Goal: Obtain resource: Obtain resource

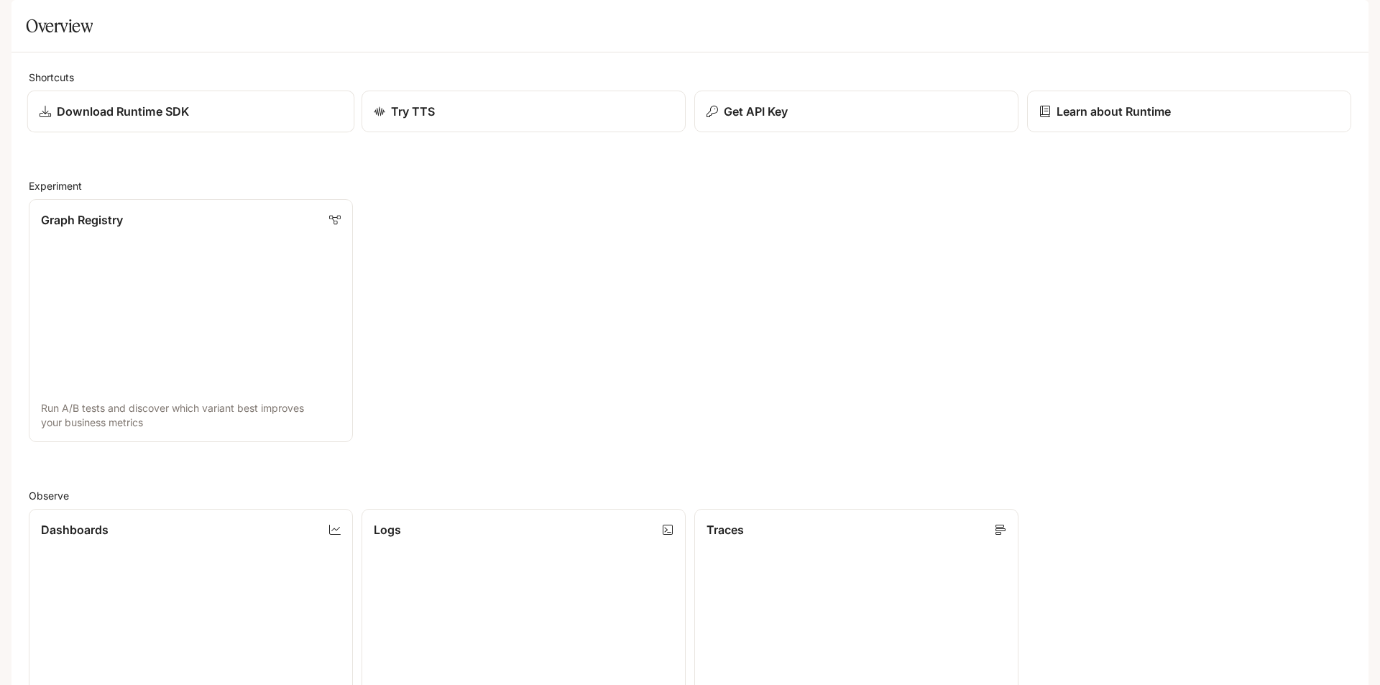
click at [162, 120] on p "Download Runtime SDK" at bounding box center [123, 111] width 132 height 17
click at [847, 120] on div "Get API Key" at bounding box center [856, 111] width 303 height 17
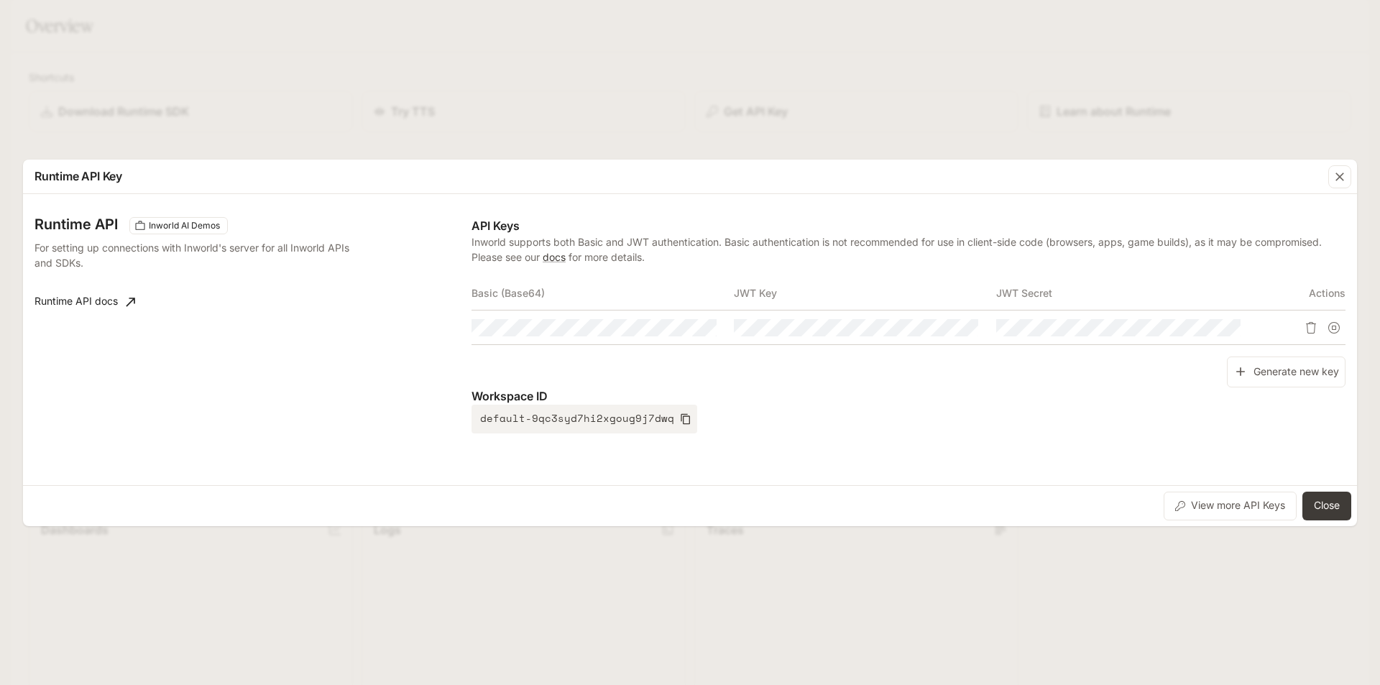
click at [709, 298] on th "Basic (Base64)" at bounding box center [602, 293] width 262 height 34
click at [677, 325] on icon "button" at bounding box center [678, 327] width 11 height 11
click at [698, 327] on button "Copy Basic (Base64)" at bounding box center [704, 328] width 24 height 24
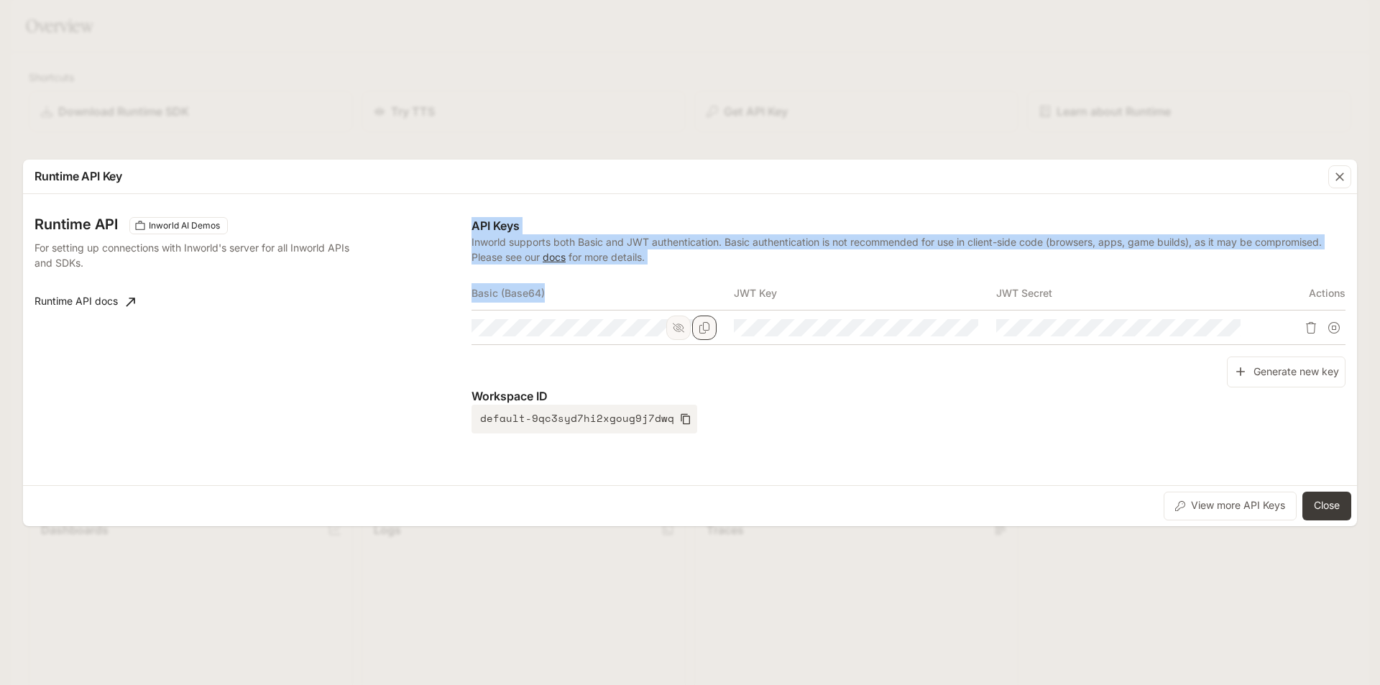
drag, startPoint x: 564, startPoint y: 300, endPoint x: 459, endPoint y: 301, distance: 105.7
click at [459, 301] on div "Runtime API Inworld AI Demos For setting up connections with Inworld's server f…" at bounding box center [689, 340] width 1311 height 280
copy div "API Keys Inworld supports both Basic and JWT authentication. Basic authenticati…"
click at [500, 293] on th "Basic (Base64)" at bounding box center [602, 293] width 262 height 34
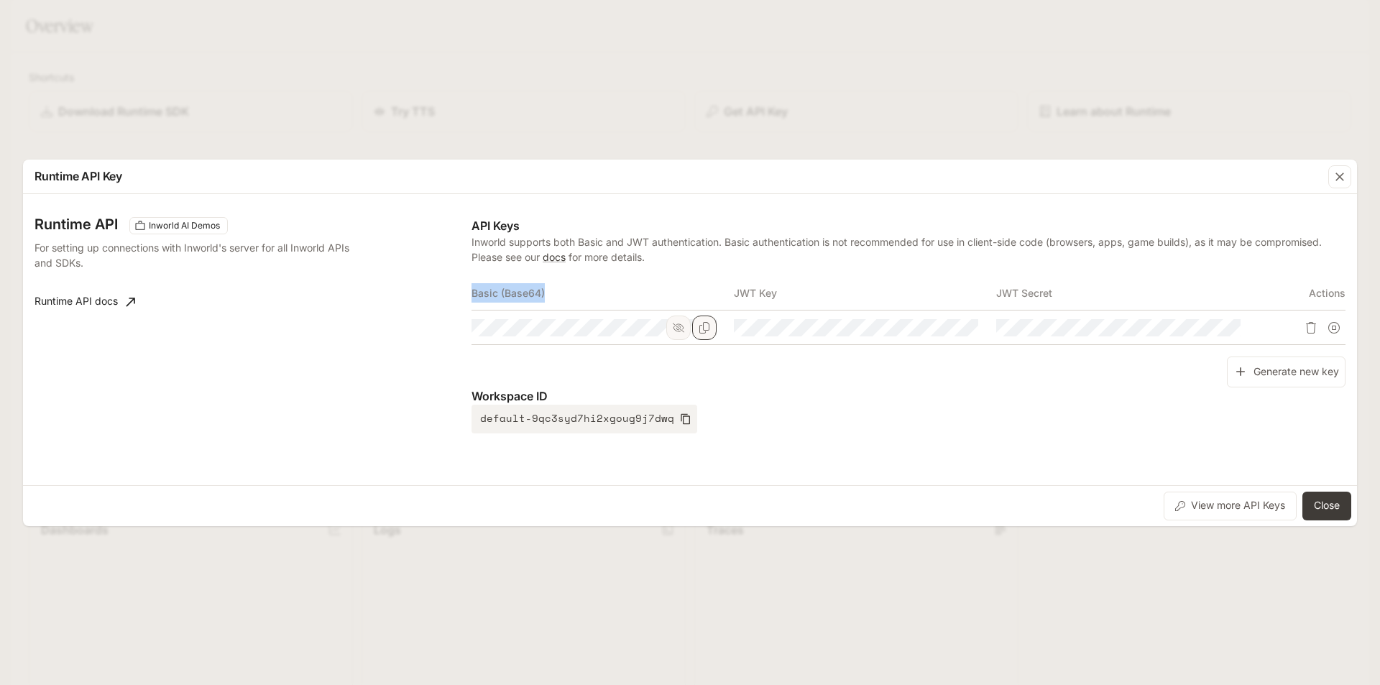
drag, startPoint x: 544, startPoint y: 292, endPoint x: 473, endPoint y: 286, distance: 71.4
click at [473, 286] on th "Basic (Base64)" at bounding box center [602, 293] width 262 height 34
copy th "Basic (Base64)"
click at [704, 329] on icon "Copy Basic (Base64)" at bounding box center [704, 327] width 11 height 11
drag, startPoint x: 791, startPoint y: 285, endPoint x: 732, endPoint y: 287, distance: 58.3
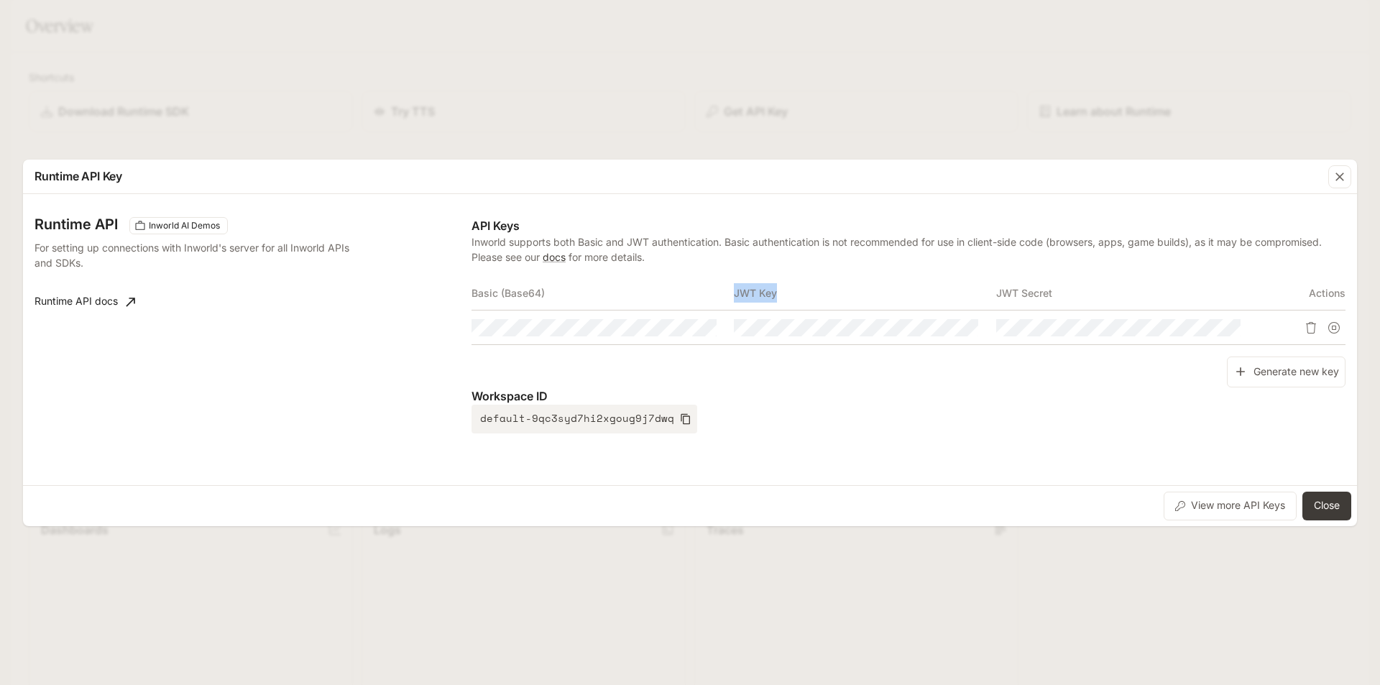
click at [730, 287] on tr "Basic (Base64) JWT Key JWT Secret Actions" at bounding box center [908, 293] width 874 height 34
copy tr "JWT Key"
click at [963, 329] on icon "Copy Key" at bounding box center [966, 327] width 11 height 11
copy th "JWT Secret"
drag, startPoint x: 1059, startPoint y: 292, endPoint x: 995, endPoint y: 290, distance: 64.0
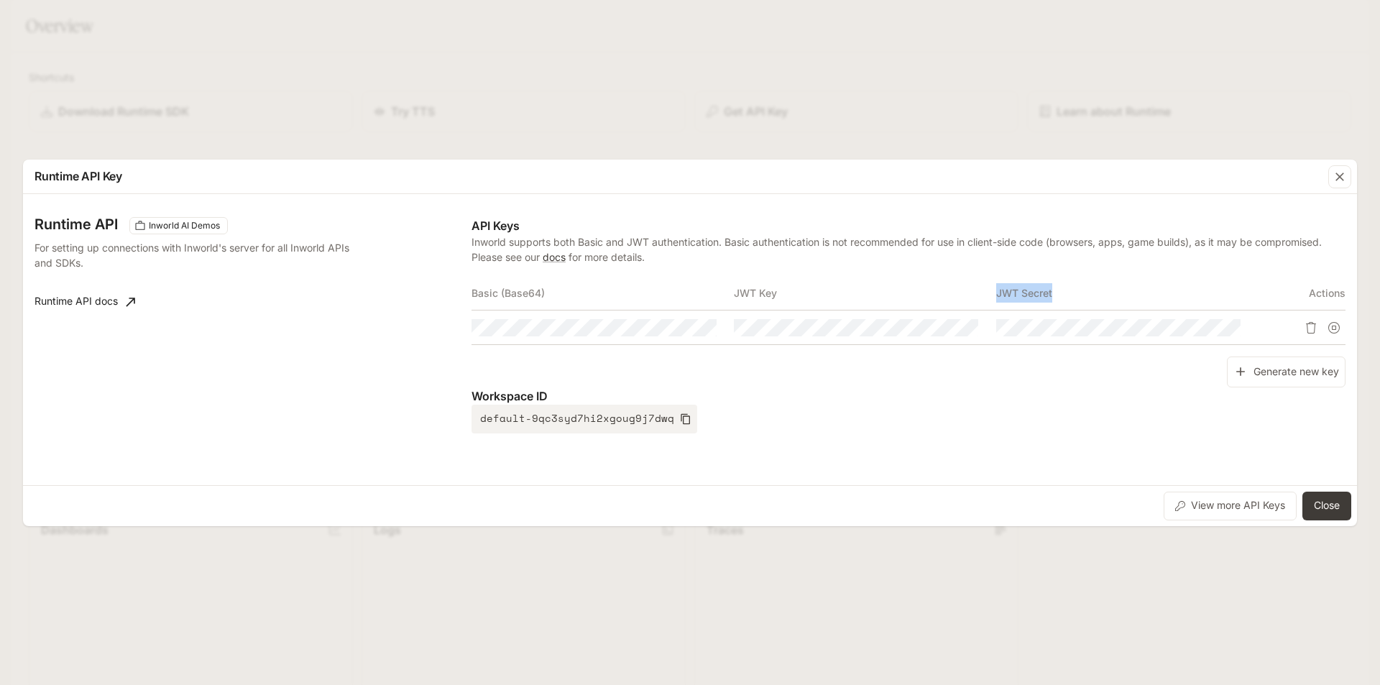
click at [996, 290] on th "JWT Secret" at bounding box center [1127, 293] width 262 height 34
click at [1229, 327] on icon "Copy Secret" at bounding box center [1228, 327] width 11 height 11
click at [1315, 328] on icon "Delete API key" at bounding box center [1310, 327] width 11 height 11
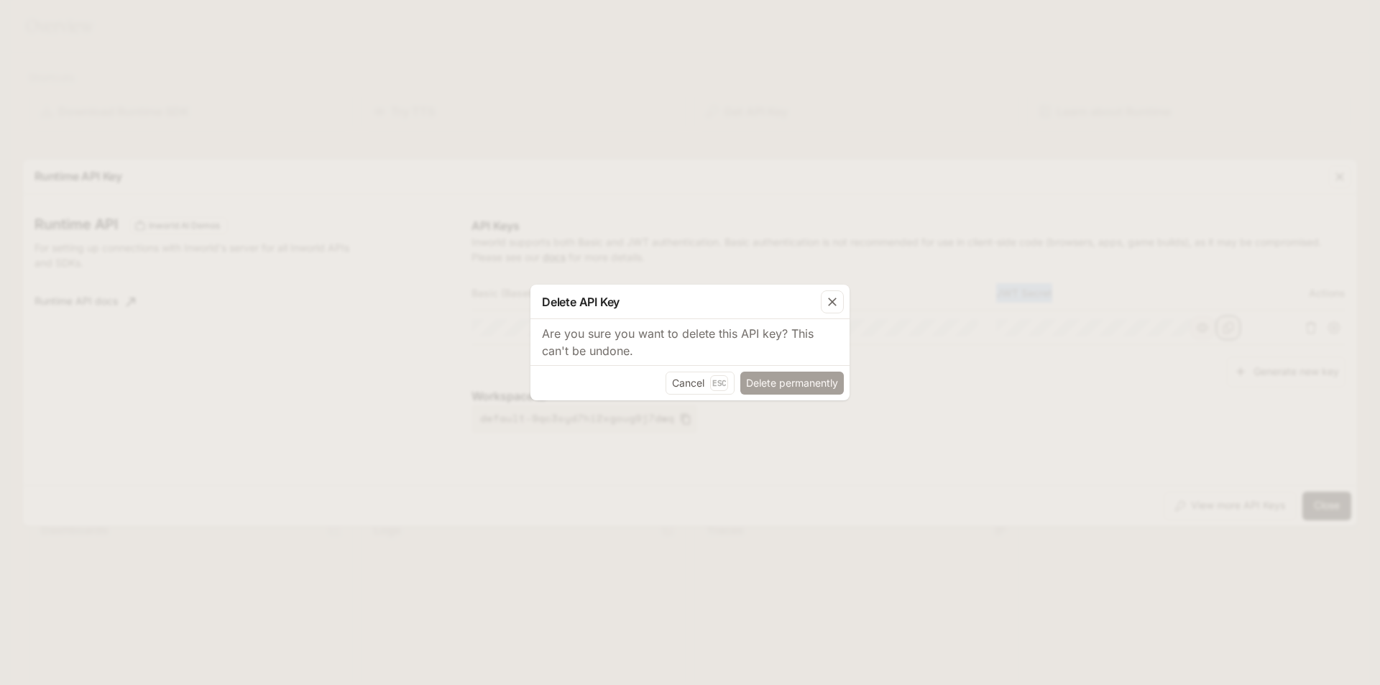
click at [795, 384] on button "Delete permanently" at bounding box center [791, 383] width 103 height 23
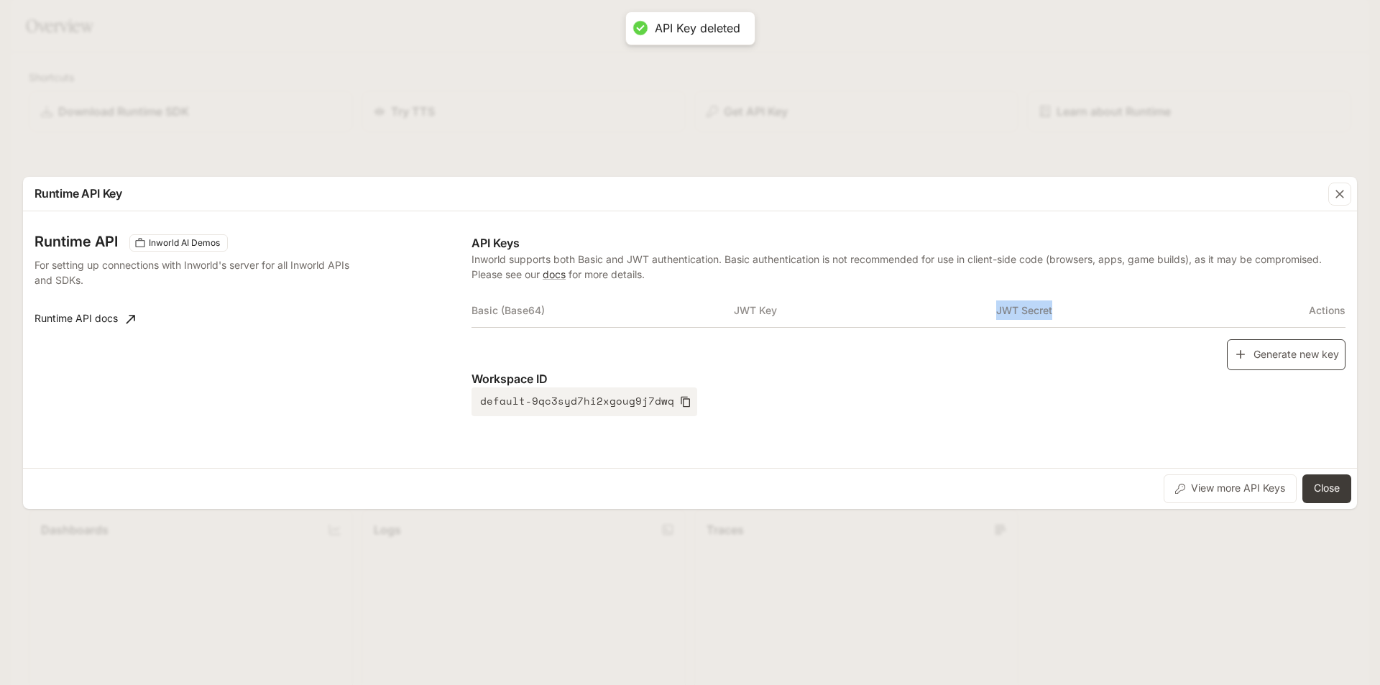
click at [1276, 356] on button "Generate new key" at bounding box center [1286, 354] width 119 height 31
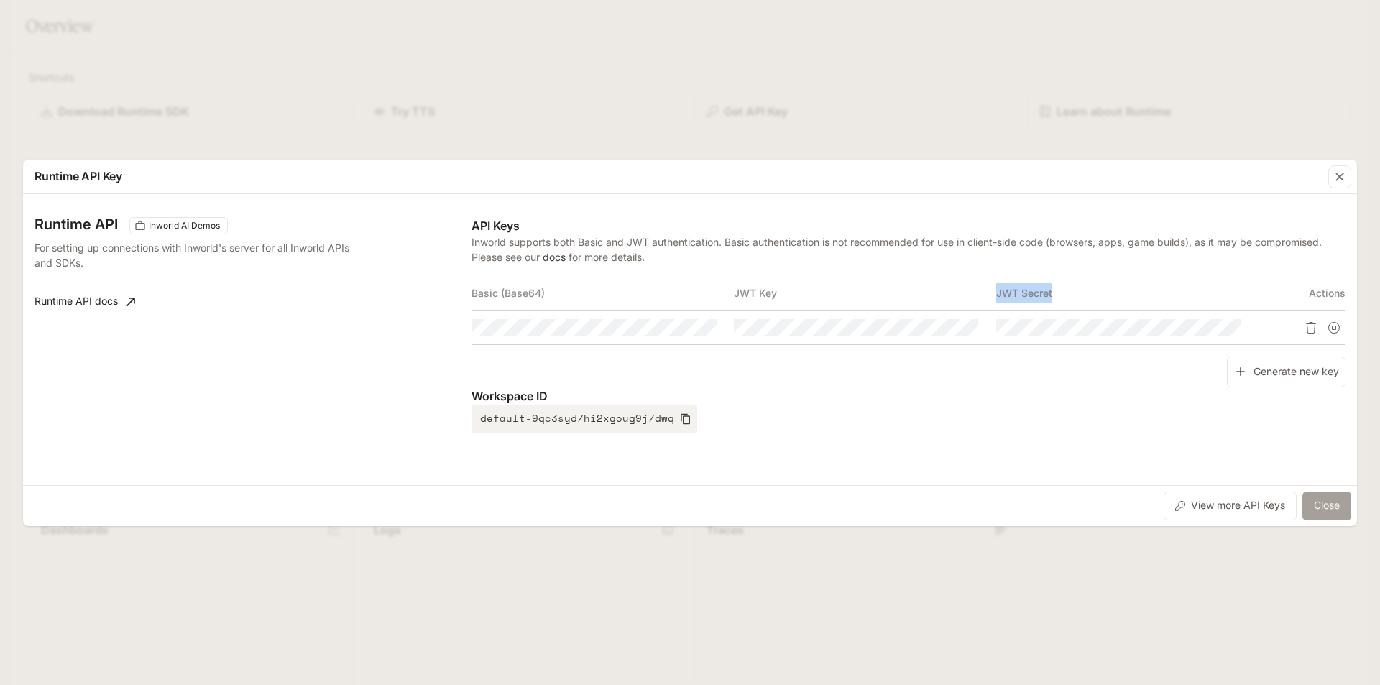
click at [1314, 503] on button "Close" at bounding box center [1326, 506] width 49 height 29
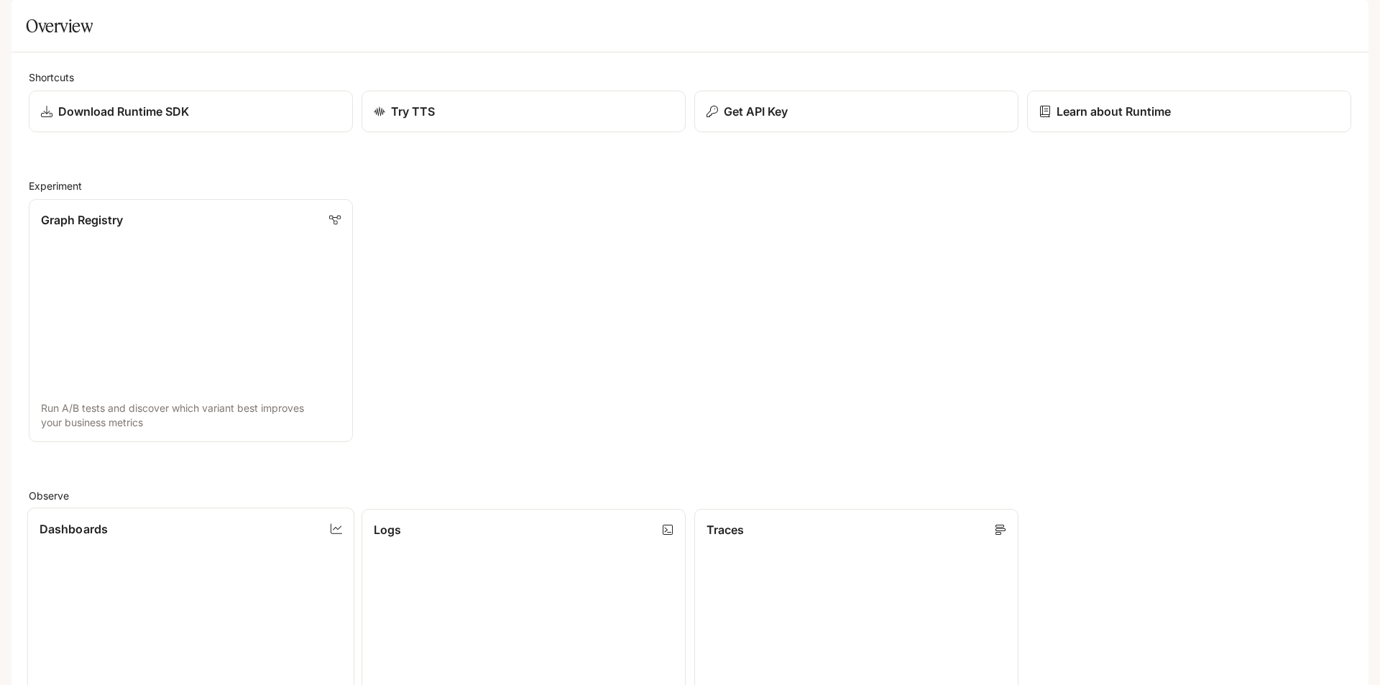
scroll to position [144, 0]
click at [256, 508] on link "Dashboards View and analyze your workspace metrics" at bounding box center [191, 631] width 328 height 246
click at [796, 133] on button "Get API Key" at bounding box center [857, 112] width 328 height 42
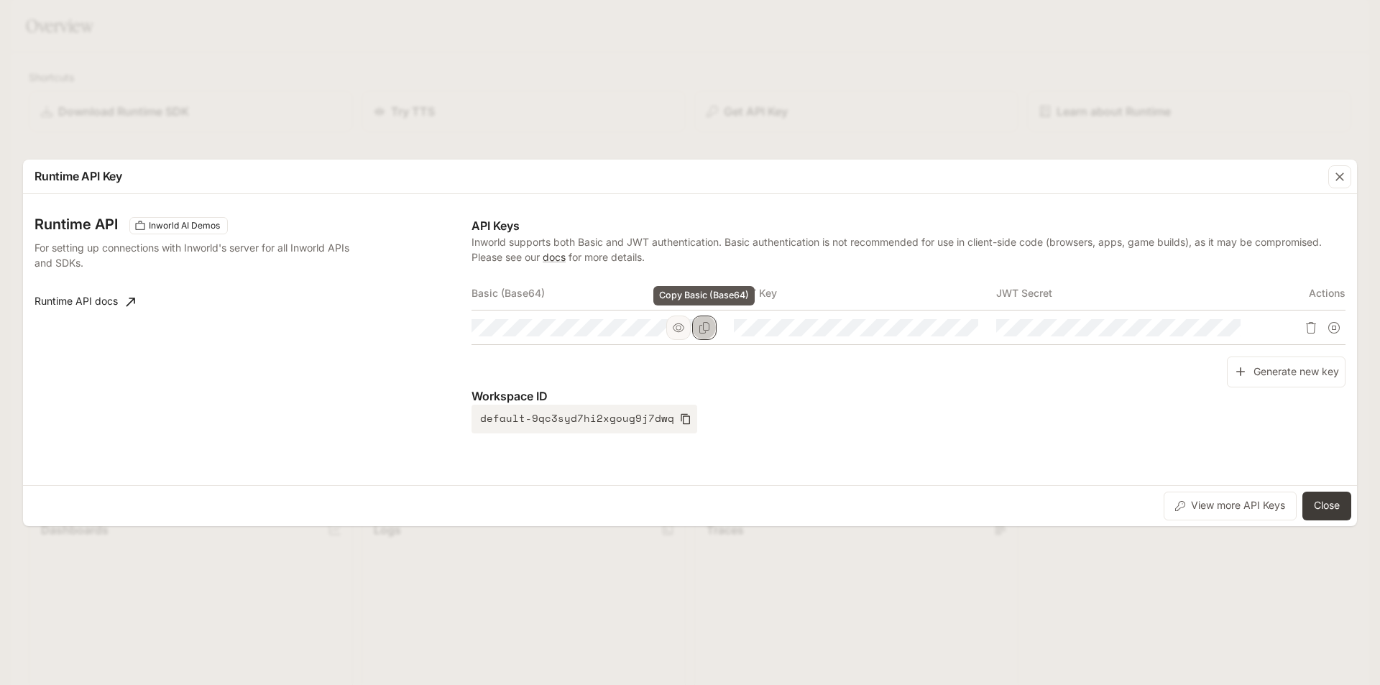
click at [699, 325] on icon "Copy Basic (Base64)" at bounding box center [704, 327] width 11 height 11
click at [1320, 507] on button "Close" at bounding box center [1326, 506] width 49 height 29
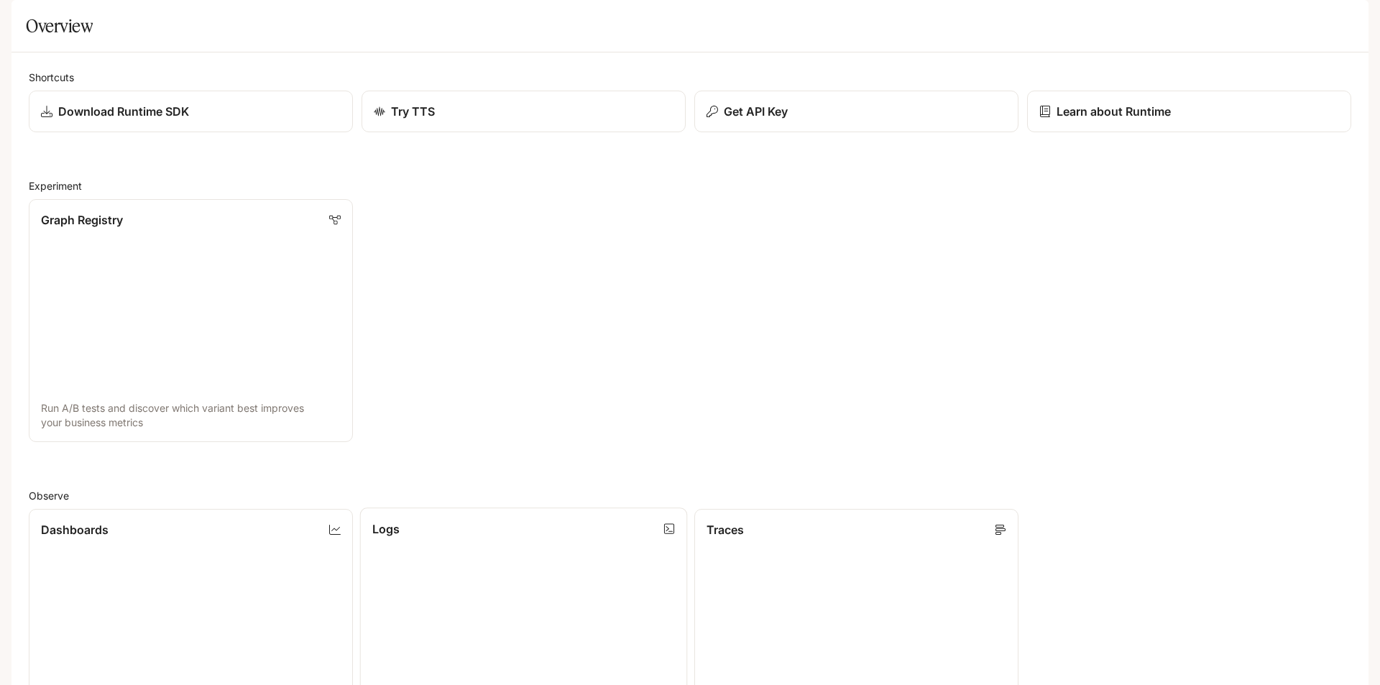
scroll to position [408, 0]
click at [776, 120] on p "Get API Key" at bounding box center [754, 111] width 65 height 17
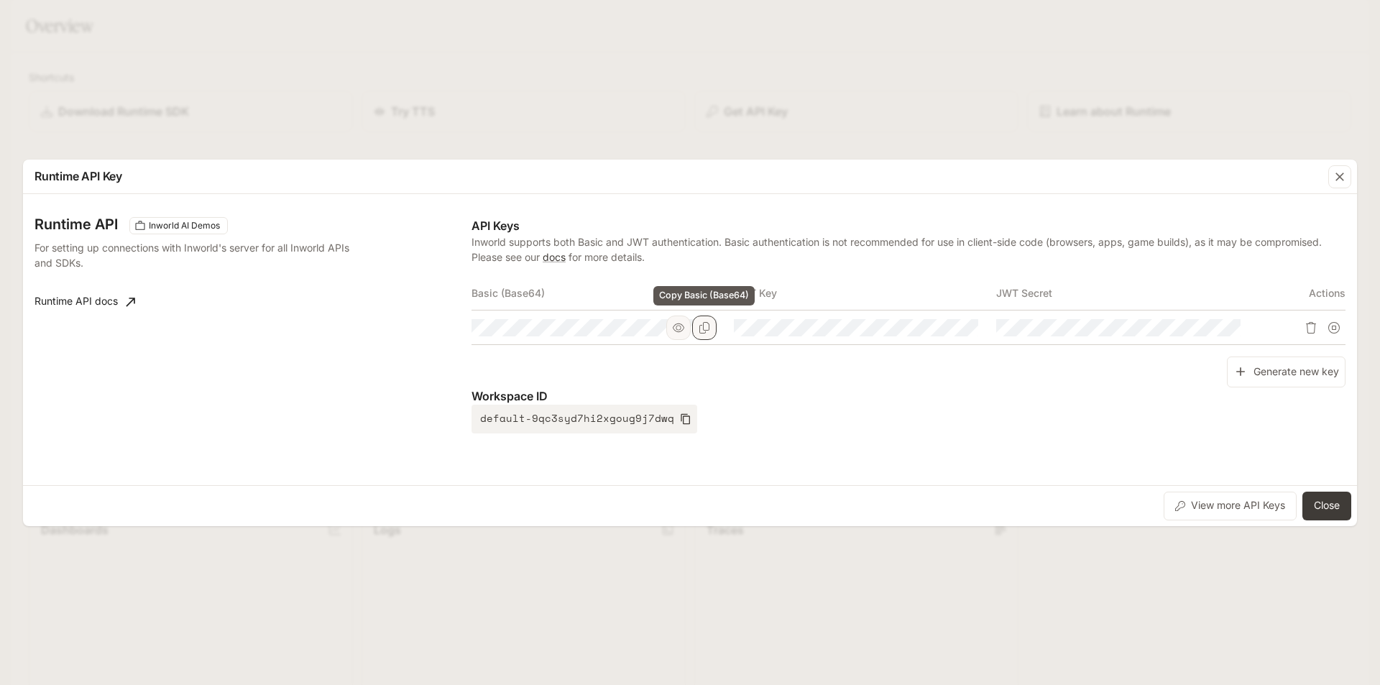
click at [706, 322] on icon "Copy Basic (Base64)" at bounding box center [704, 327] width 11 height 11
click at [1324, 507] on button "Close" at bounding box center [1326, 506] width 49 height 29
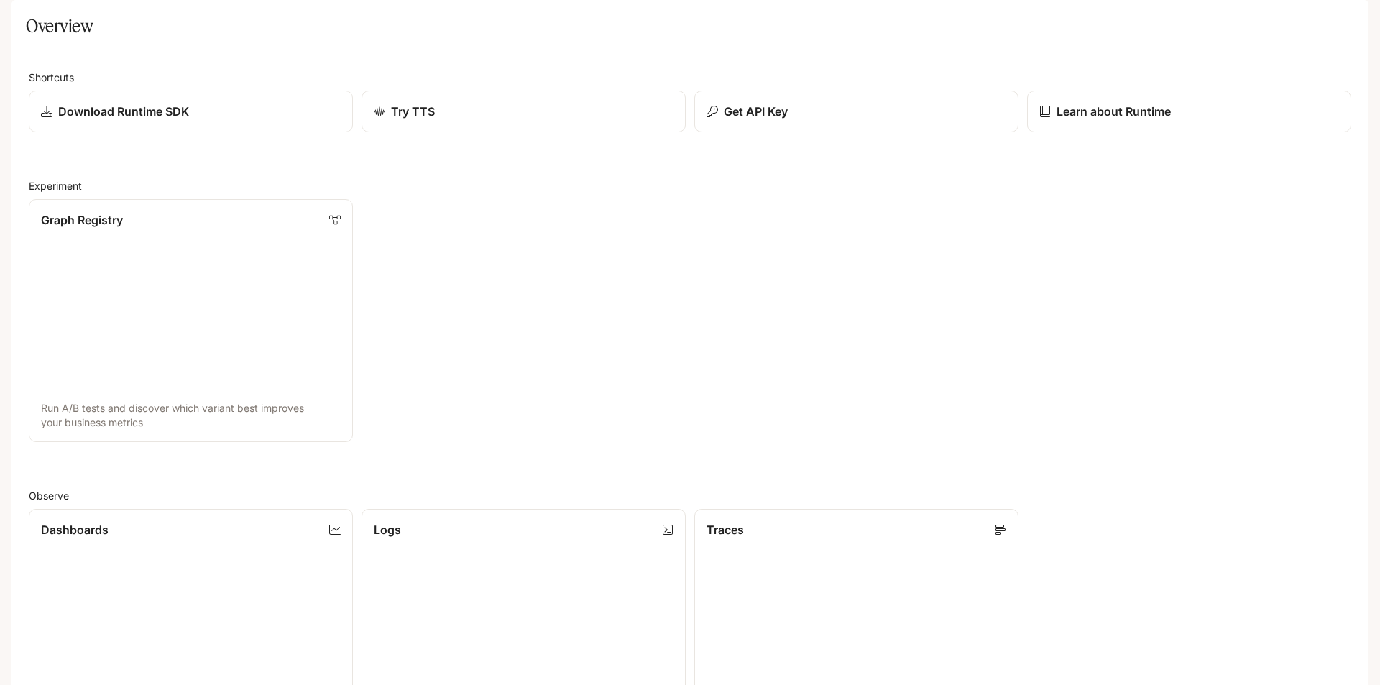
scroll to position [441, 0]
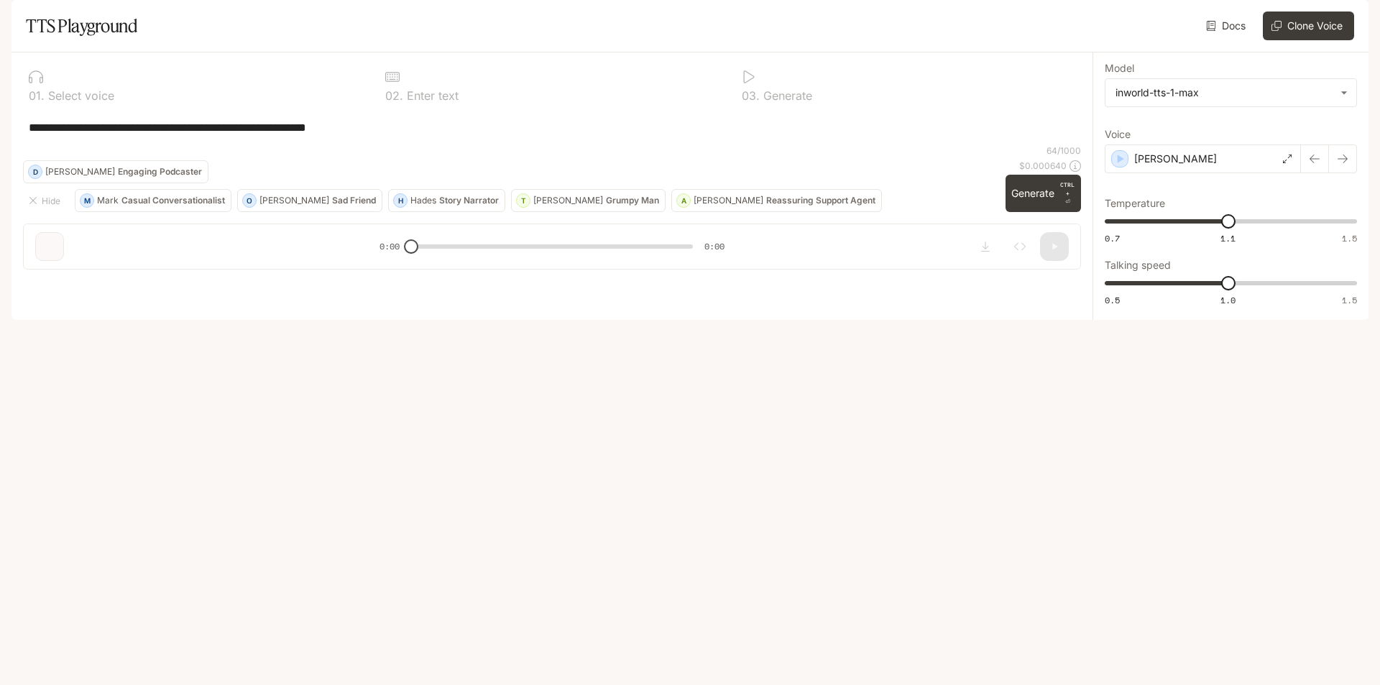
click at [1228, 40] on link "Docs" at bounding box center [1227, 25] width 48 height 29
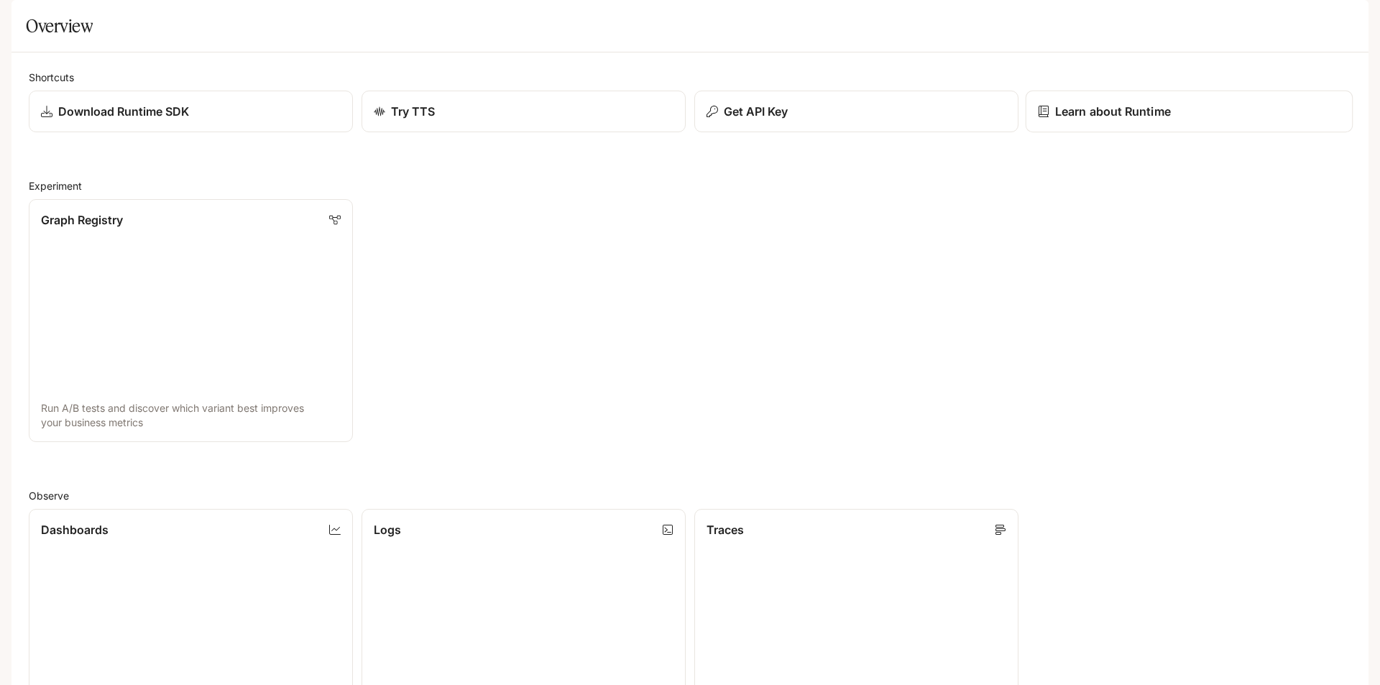
click at [1095, 120] on p "Learn about Runtime" at bounding box center [1113, 111] width 116 height 17
click at [862, 120] on div "Get API Key" at bounding box center [856, 111] width 303 height 17
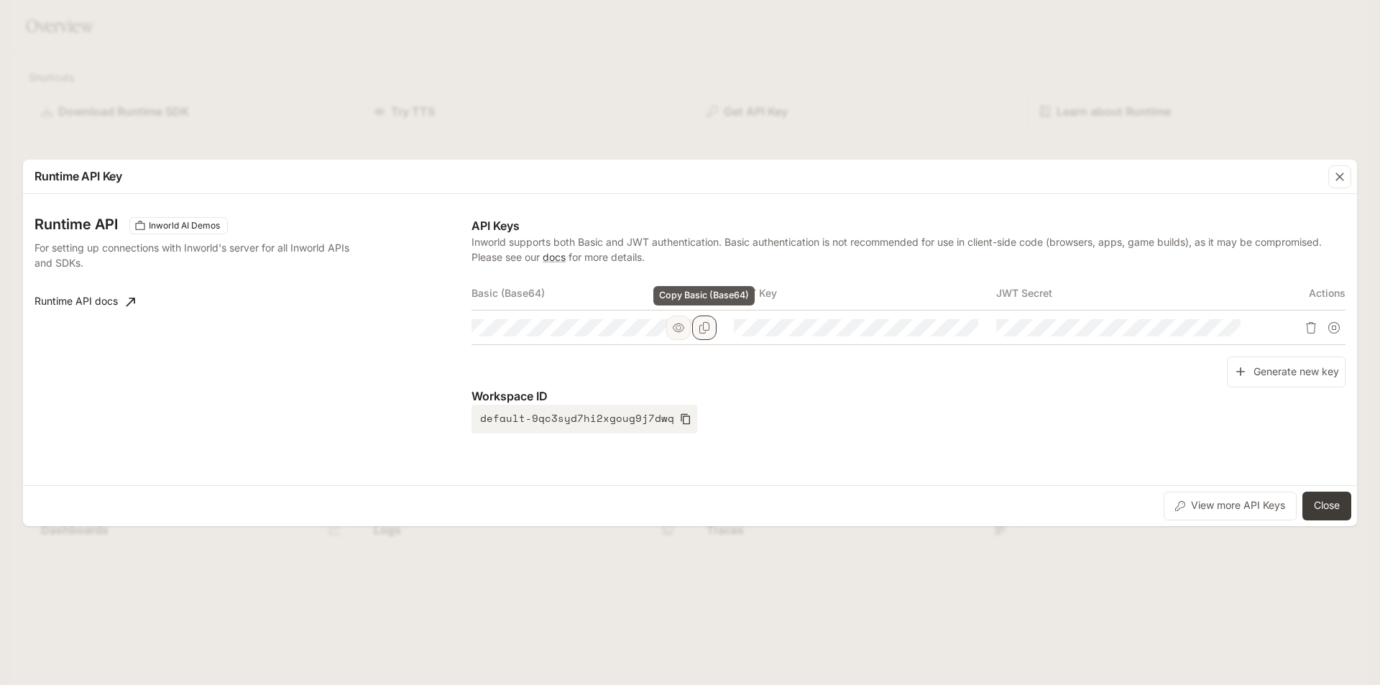
click at [704, 318] on button "Copy Basic (Base64)" at bounding box center [704, 328] width 24 height 24
